Goal: Task Accomplishment & Management: Manage account settings

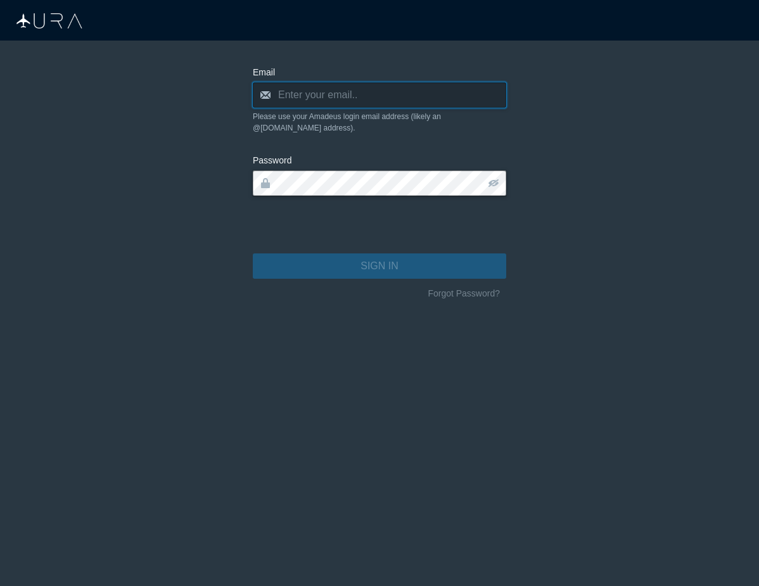
type input "[PERSON_NAME][EMAIL_ADDRESS][DOMAIN_NAME]"
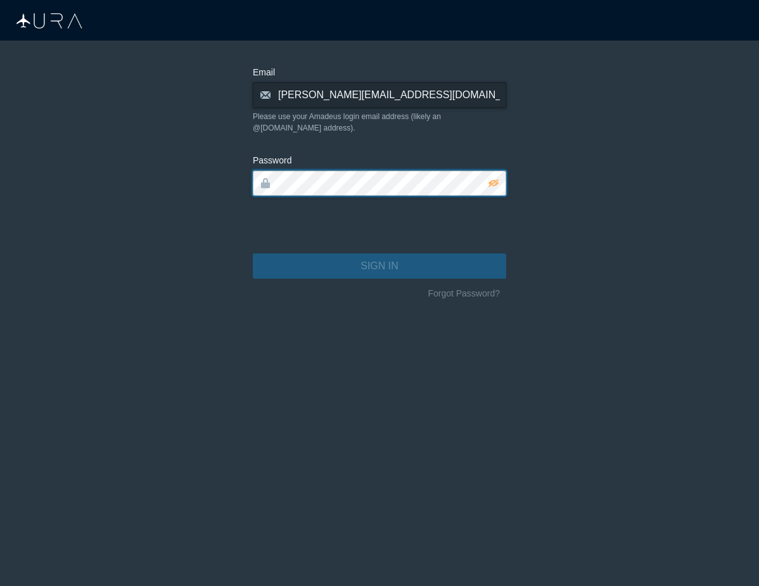
click at [379, 255] on button "SIGN IN" at bounding box center [379, 265] width 253 height 25
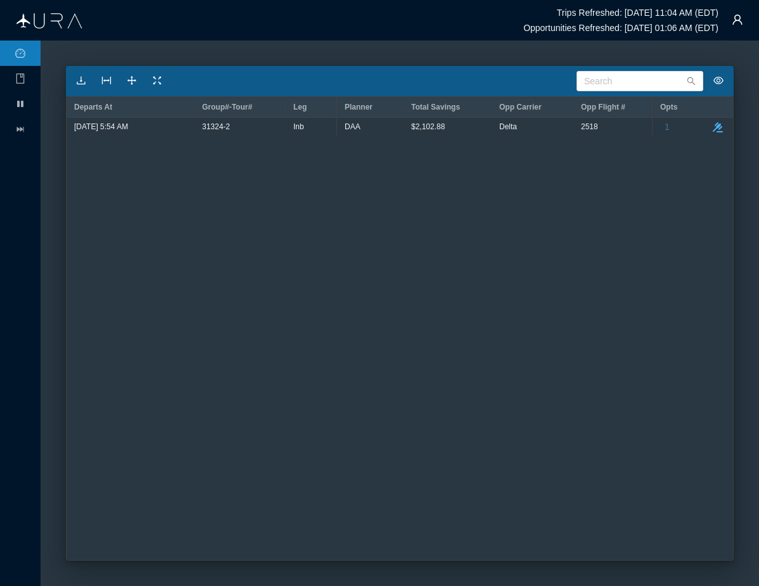
click at [195, 344] on div "[DATE] 5:54 AM 31324-2 Inb 2518 $142.19 26 DAA $2,102.88 Delta 1 take-action" at bounding box center [400, 339] width 666 height 442
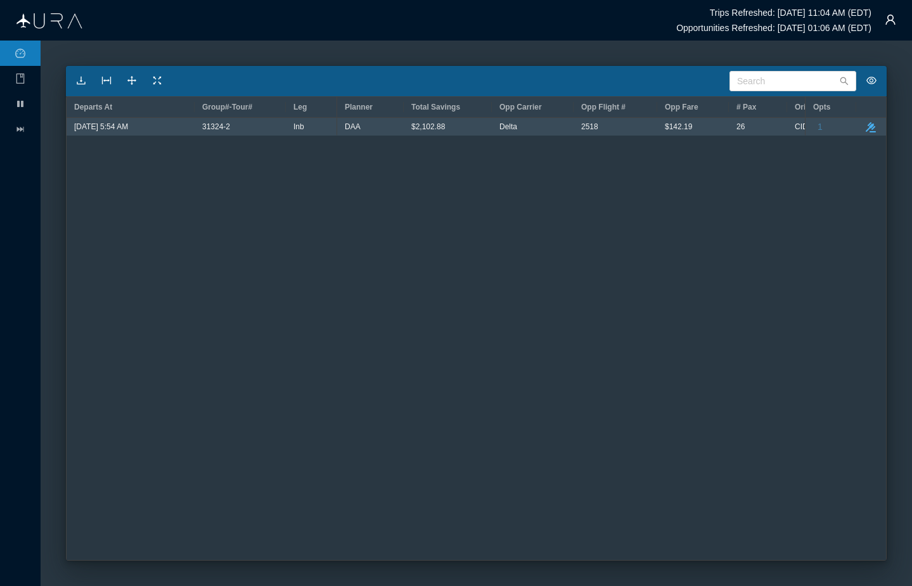
click at [758, 124] on div "26" at bounding box center [758, 127] width 58 height 18
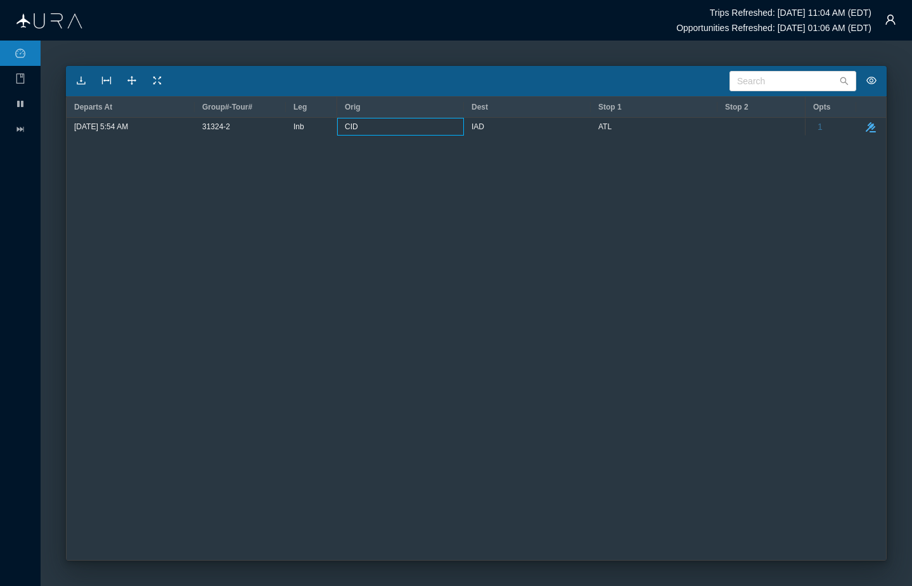
scroll to position [0, 391]
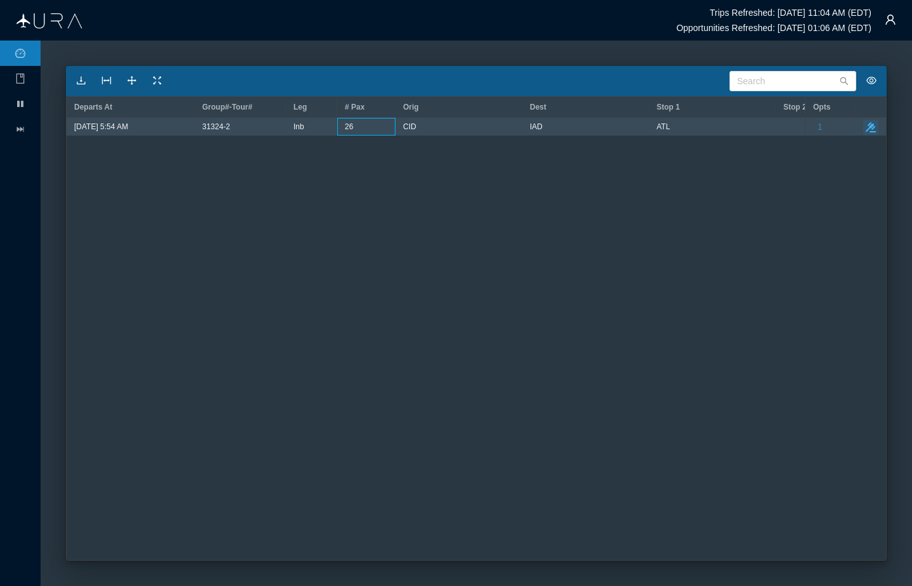
click at [758, 128] on icon "button" at bounding box center [870, 127] width 10 height 10
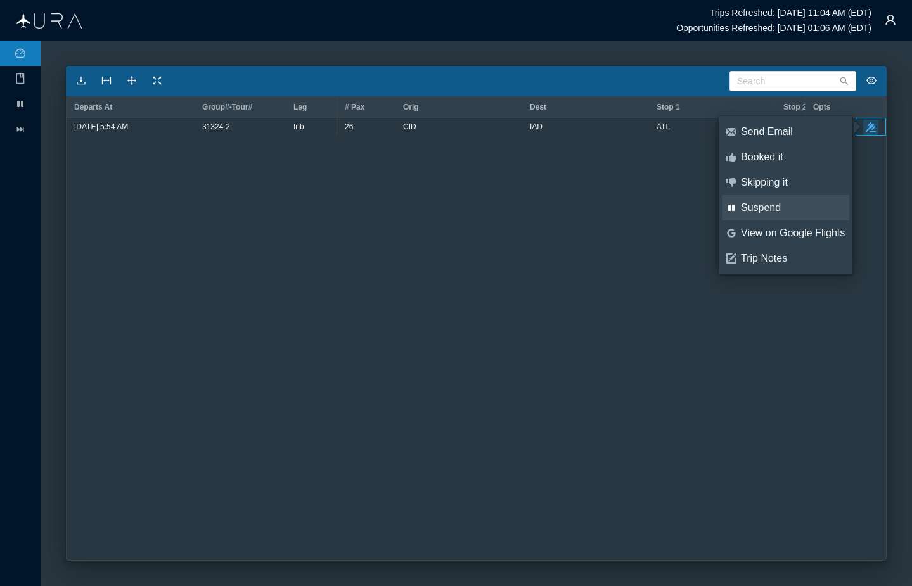
click at [758, 207] on div "Suspend" at bounding box center [793, 208] width 104 height 14
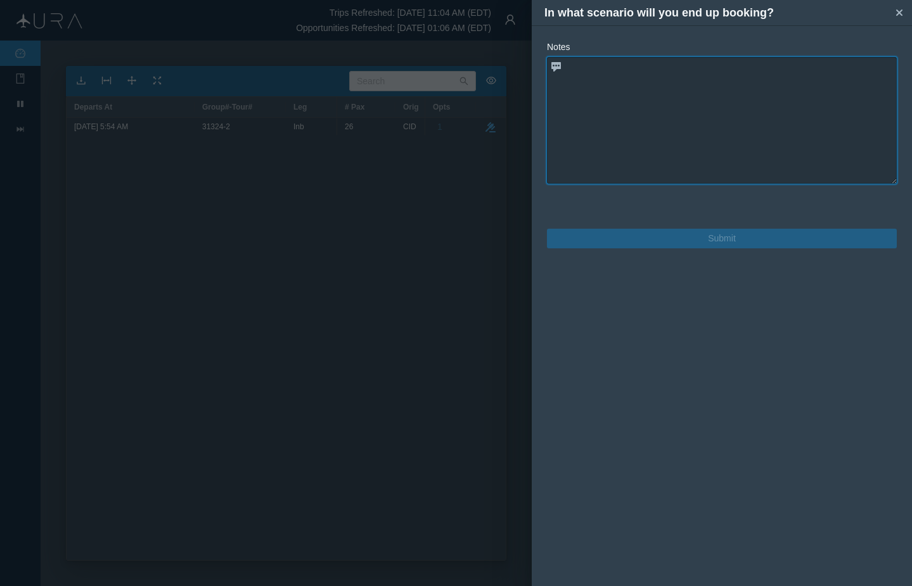
click at [723, 148] on textarea at bounding box center [722, 120] width 350 height 127
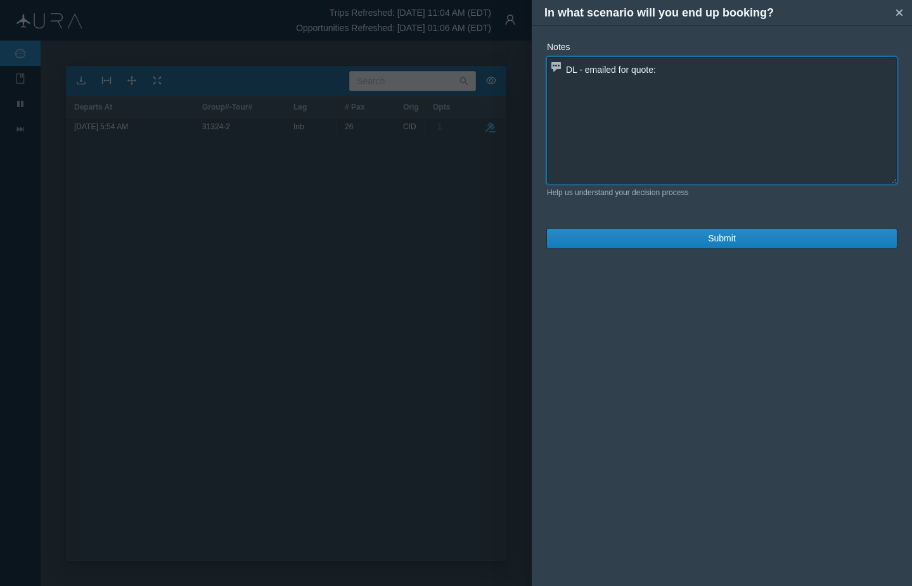
click at [655, 106] on textarea "DL - emailed for quote:" at bounding box center [722, 120] width 350 height 127
paste textarea "DL2518 [DATE] CID ATL 554A 900A DL2751 [DATE] ATL IAD 952A1136A"
click at [566, 86] on textarea "DL - emailed for quote: DL2518 [DATE] CID ATL 554A 900A DL2751 [DATE] ATL IAD 9…" at bounding box center [722, 120] width 350 height 127
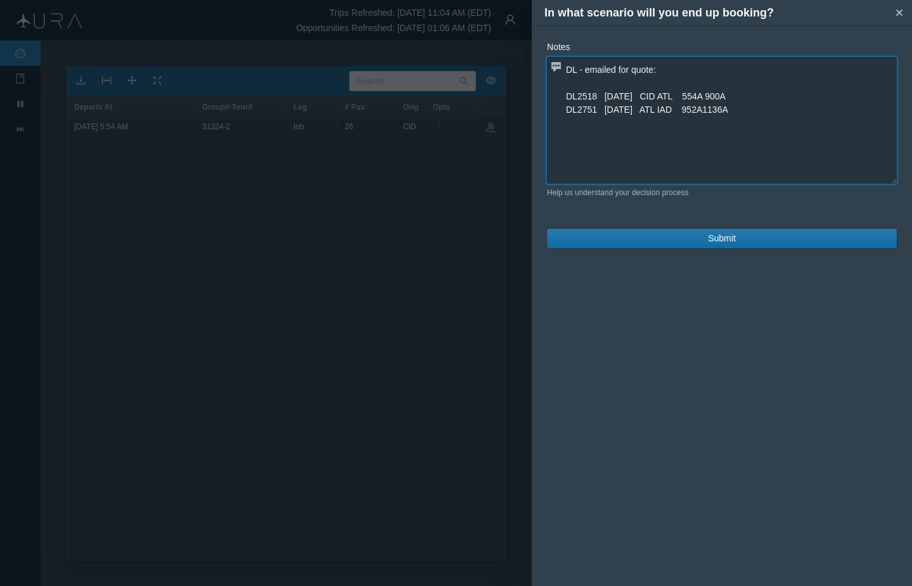
type textarea "DL - emailed for quote: DL2518 [DATE] CID ATL 554A 900A DL2751 [DATE] ATL IAD 9…"
click at [735, 241] on span "Submit" at bounding box center [722, 238] width 28 height 13
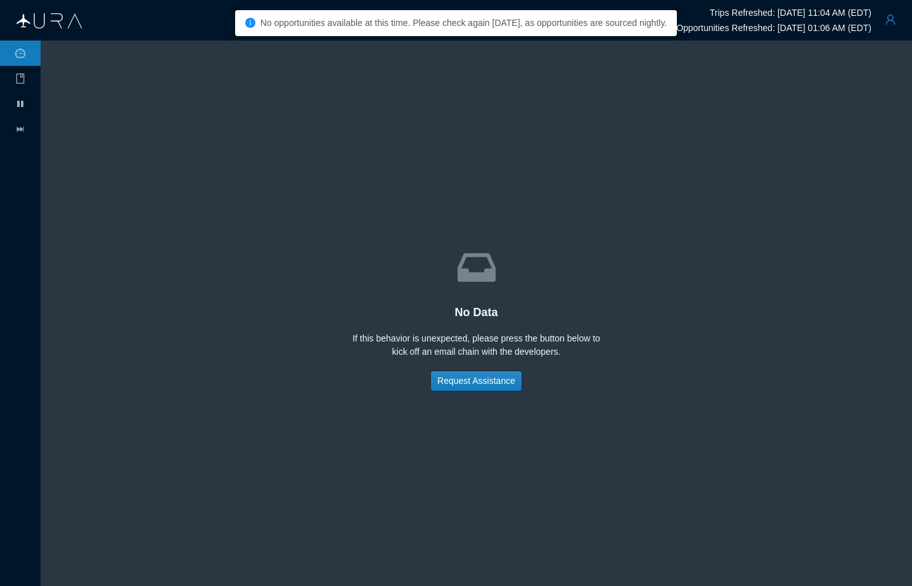
click at [758, 21] on button "button" at bounding box center [889, 19] width 25 height 25
click at [758, 95] on div "Logout" at bounding box center [859, 98] width 84 height 14
